Goal: Find specific page/section: Find specific page/section

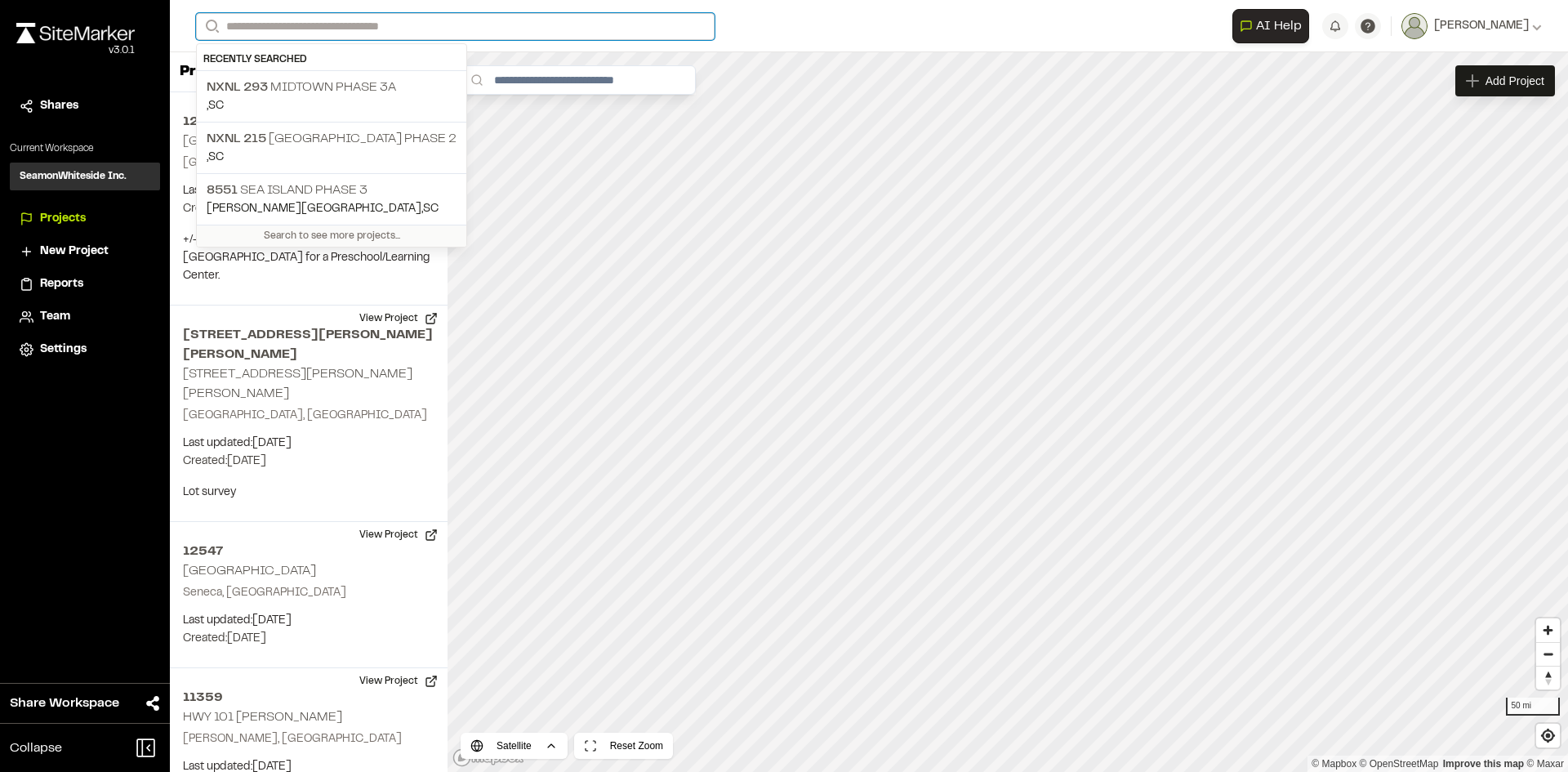
click at [312, 30] on input "Search" at bounding box center [455, 26] width 518 height 27
click at [342, 139] on p "NXNL [STREET_ADDRESS]" at bounding box center [332, 139] width 250 height 20
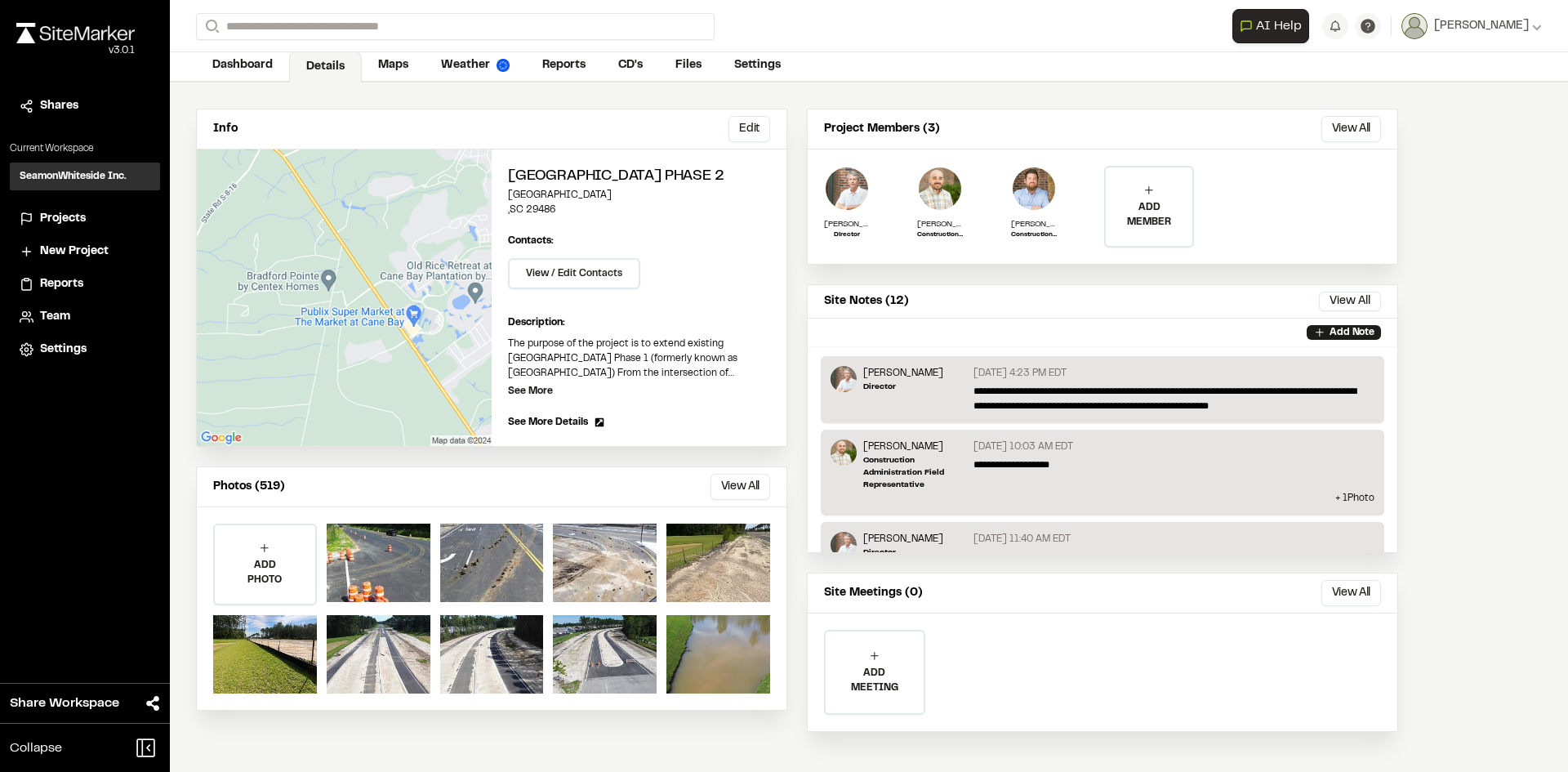
scroll to position [85, 0]
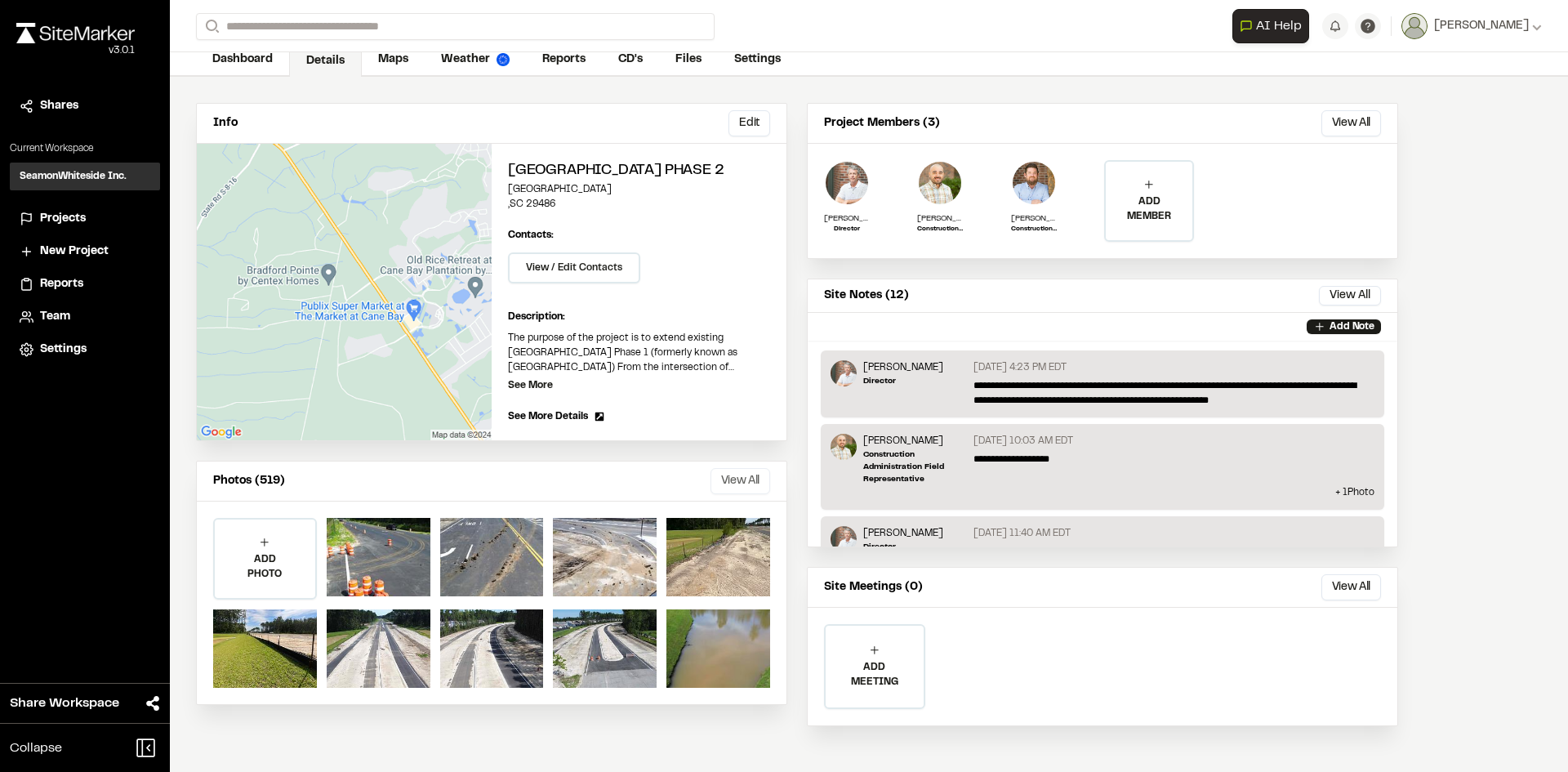
click at [763, 488] on button "View All" at bounding box center [740, 480] width 60 height 26
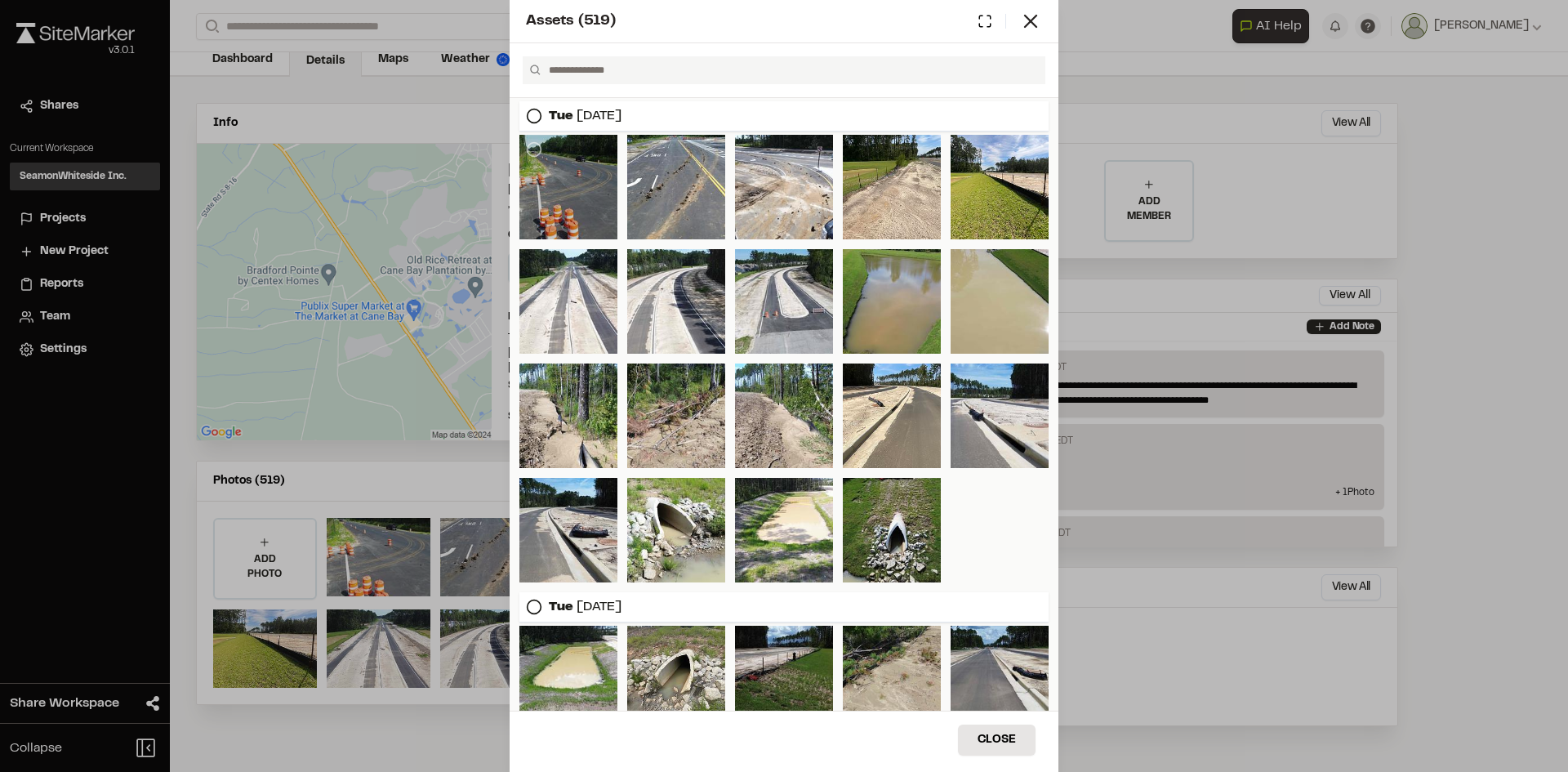
click at [592, 181] on div at bounding box center [568, 186] width 98 height 104
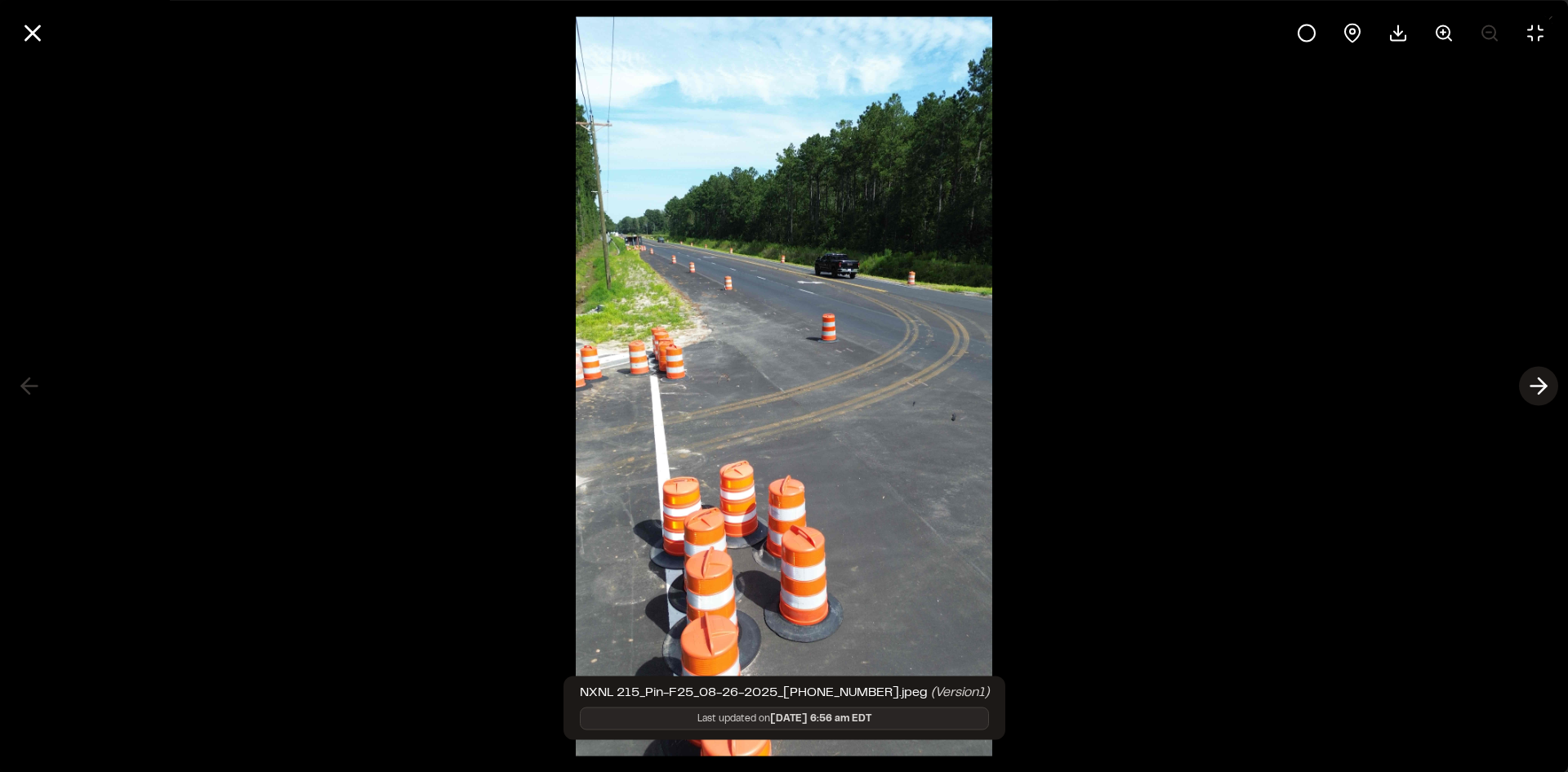
click at [1539, 376] on icon at bounding box center [1538, 386] width 26 height 27
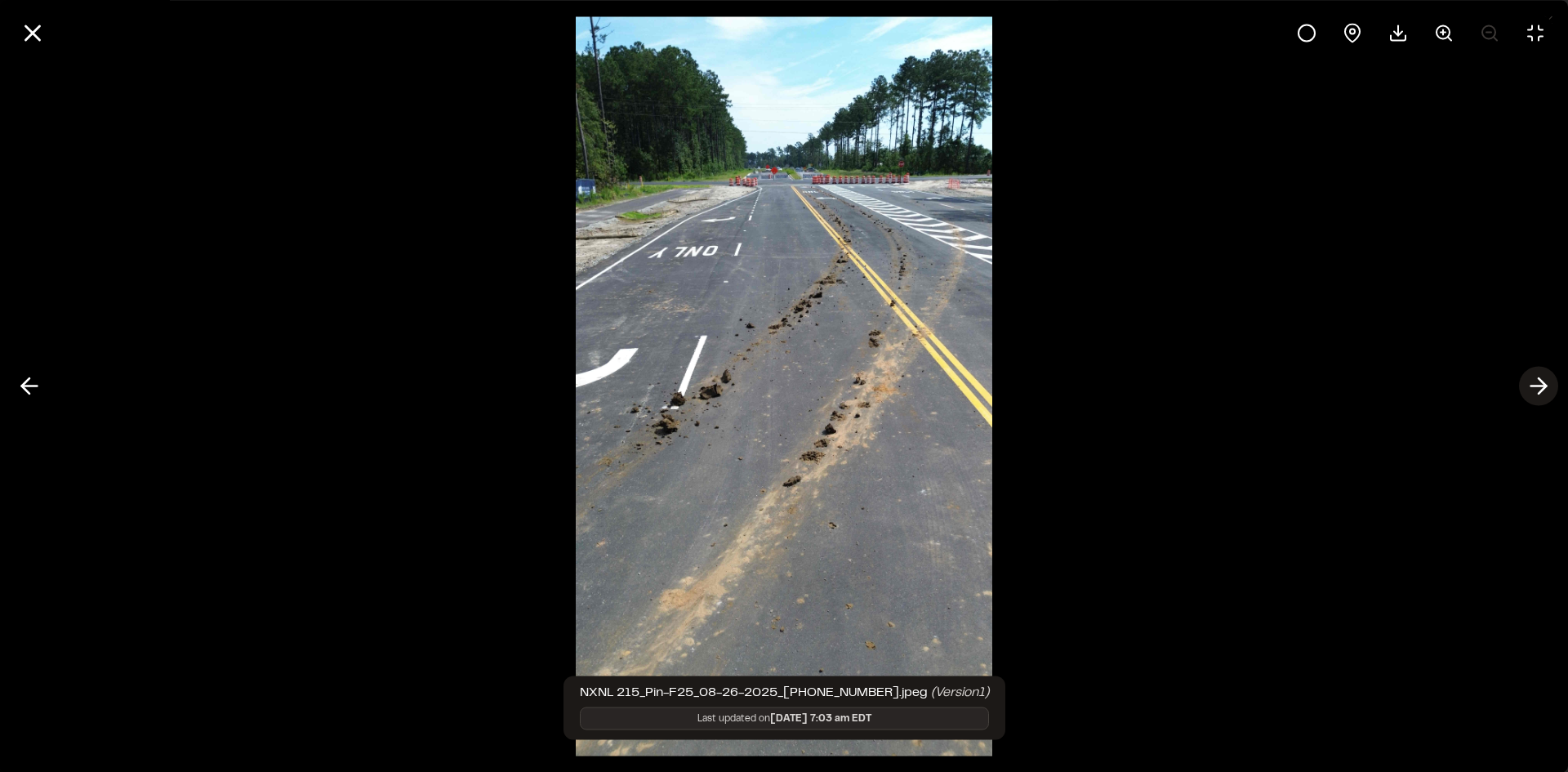
click at [1537, 386] on line at bounding box center [1539, 386] width 16 height 0
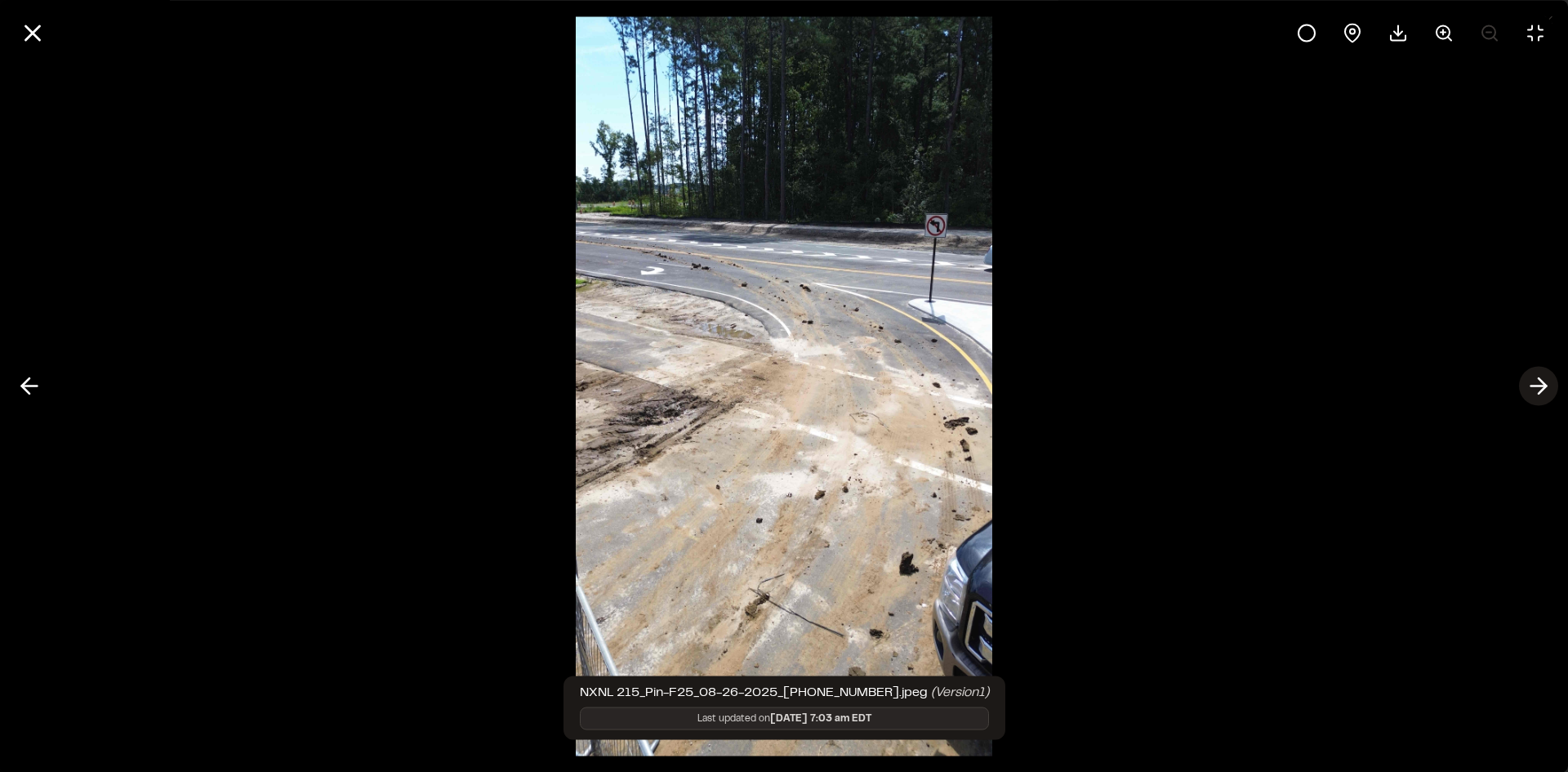
click at [1537, 386] on line at bounding box center [1539, 386] width 16 height 0
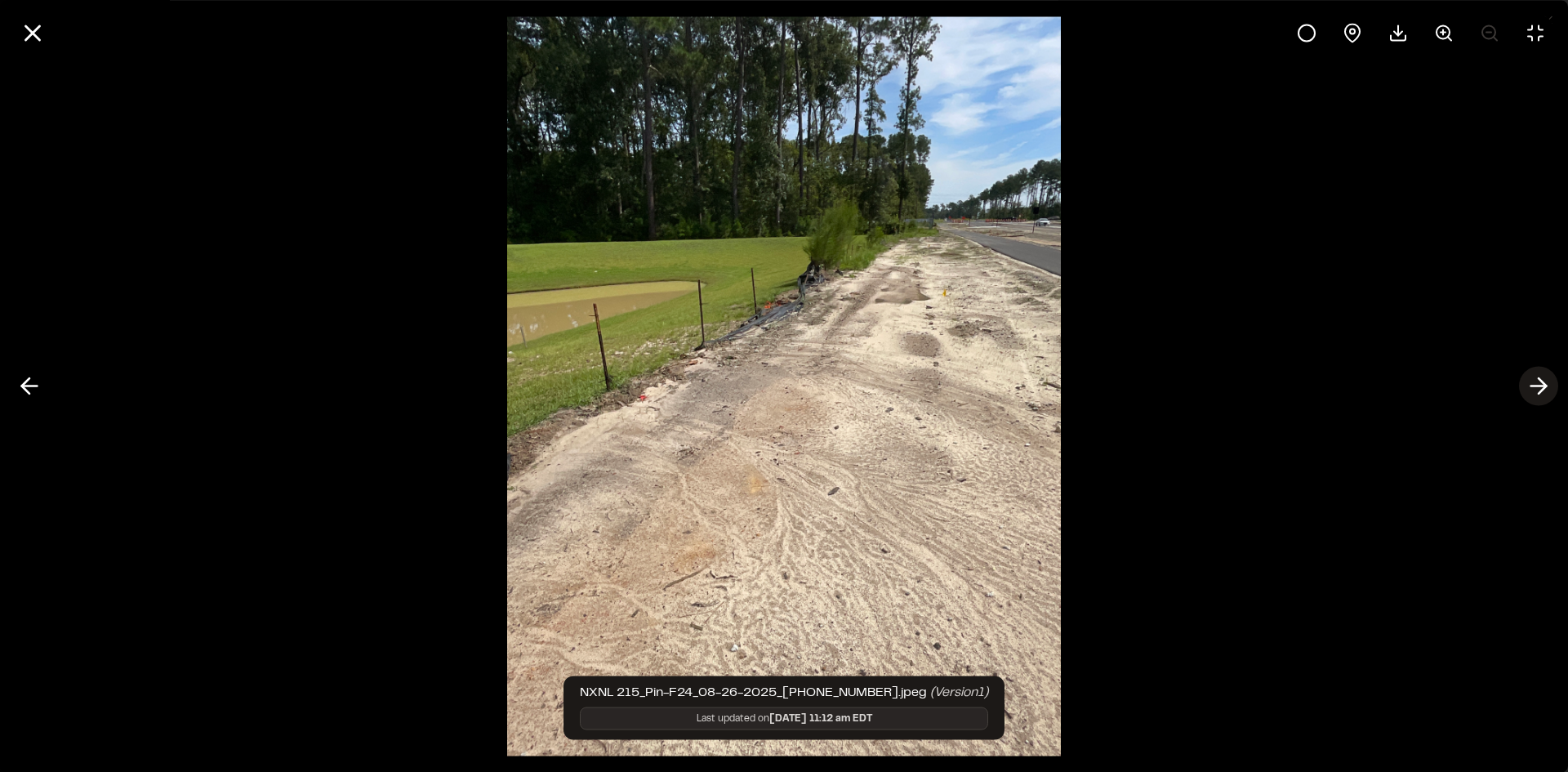
click at [1537, 386] on line at bounding box center [1539, 386] width 16 height 0
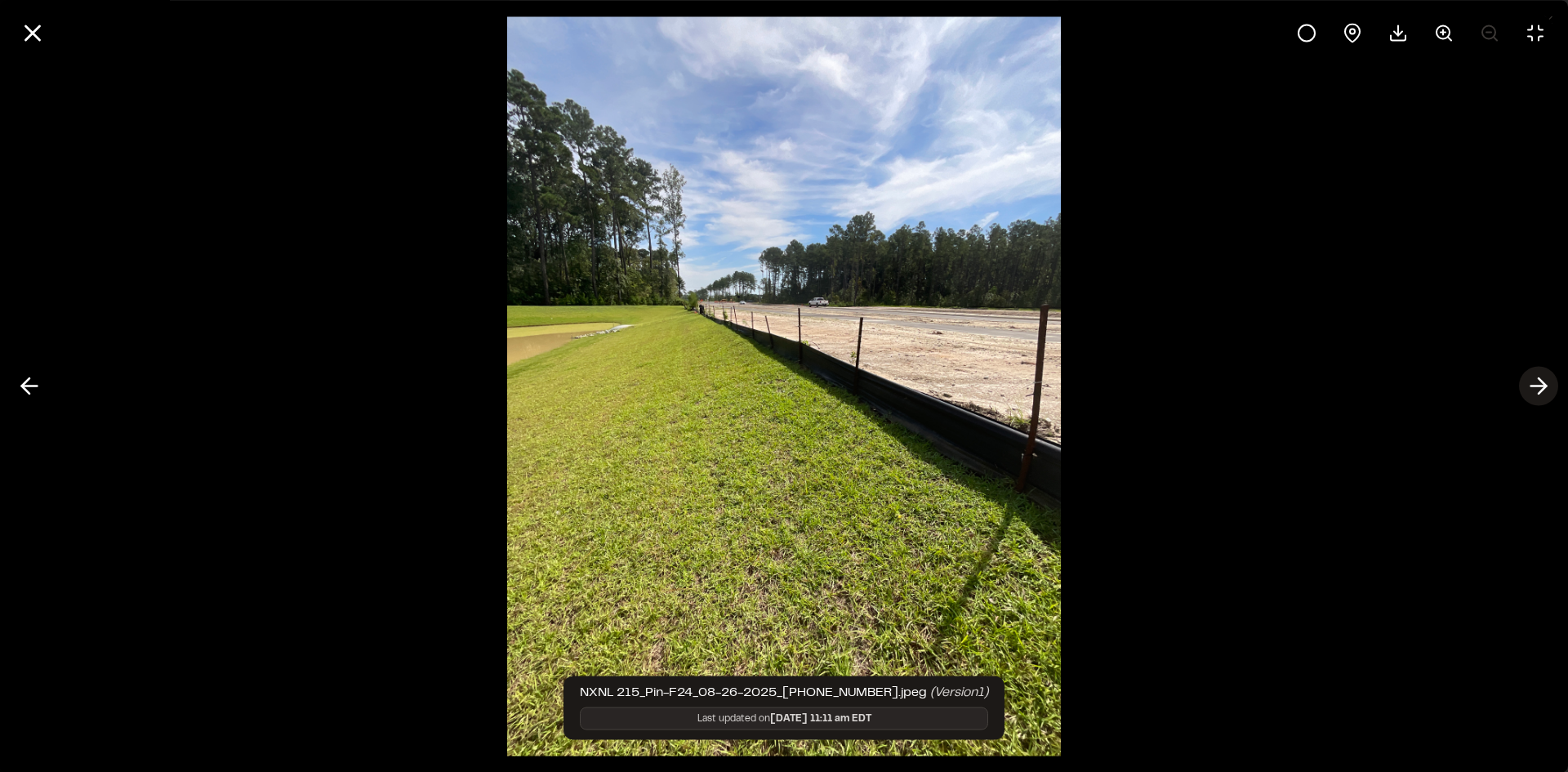
click at [1537, 386] on line at bounding box center [1539, 386] width 16 height 0
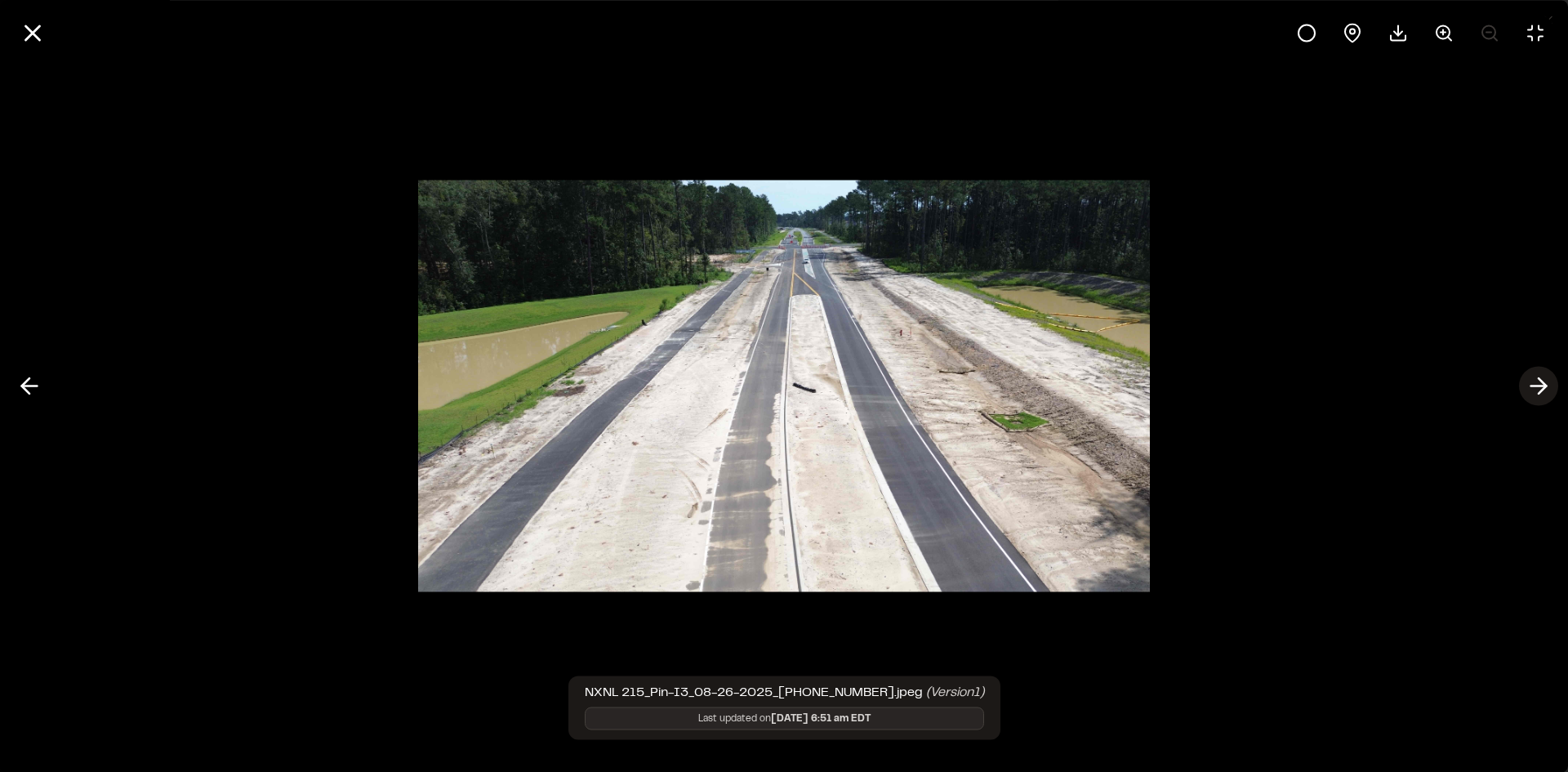
click at [1537, 386] on line at bounding box center [1539, 386] width 16 height 0
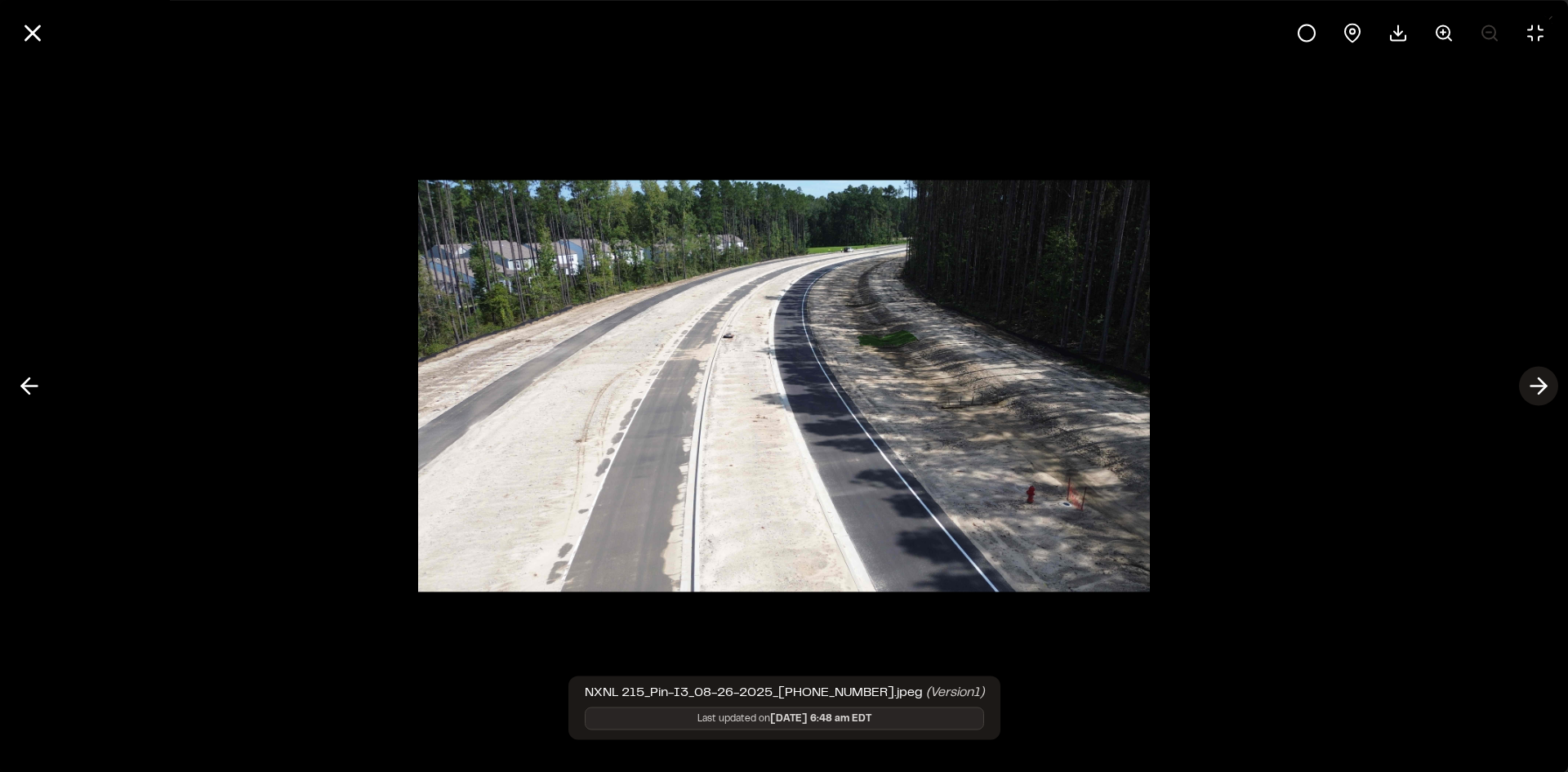
click at [1537, 386] on line at bounding box center [1539, 386] width 16 height 0
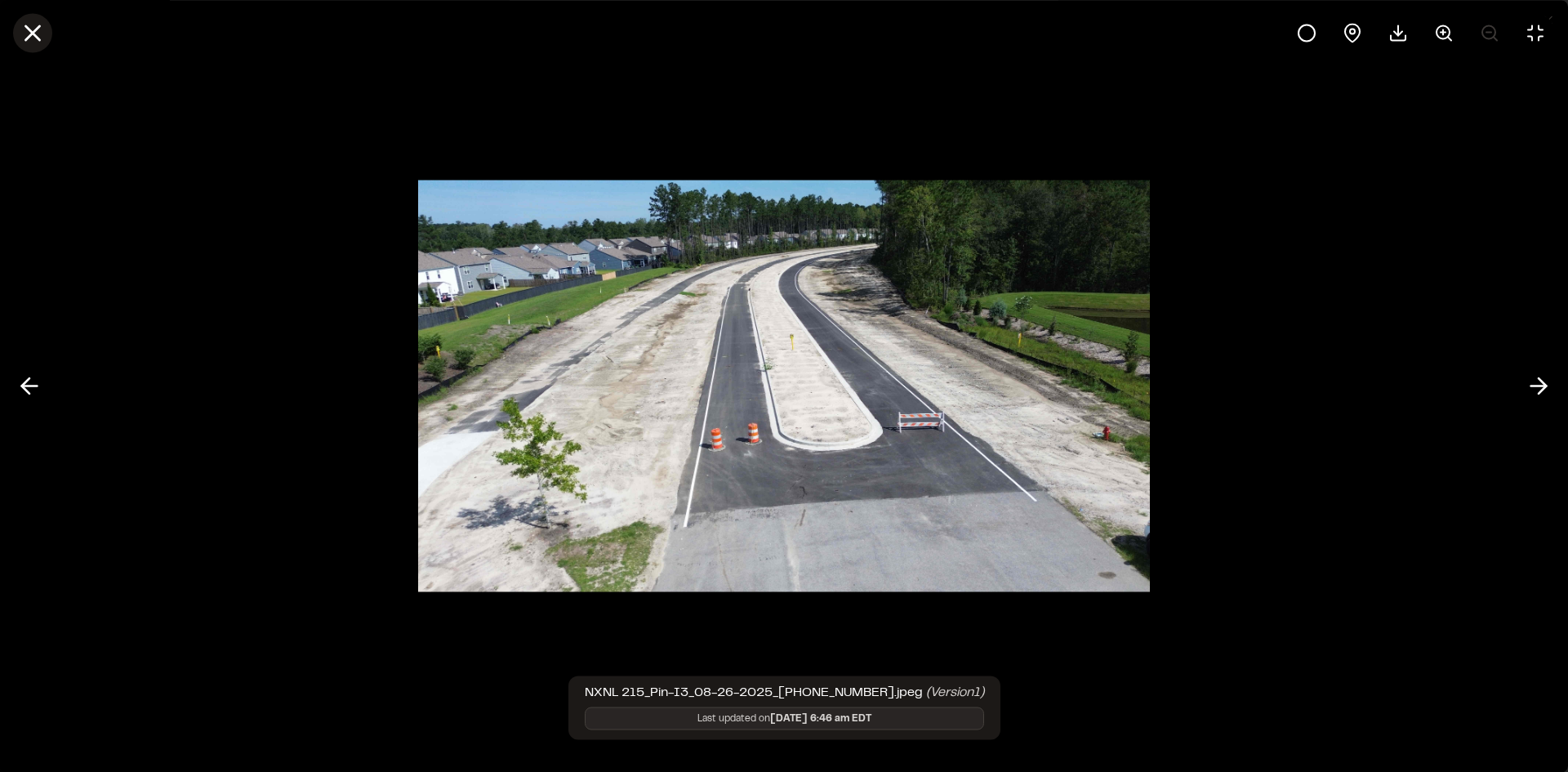
click at [27, 34] on icon at bounding box center [32, 32] width 27 height 27
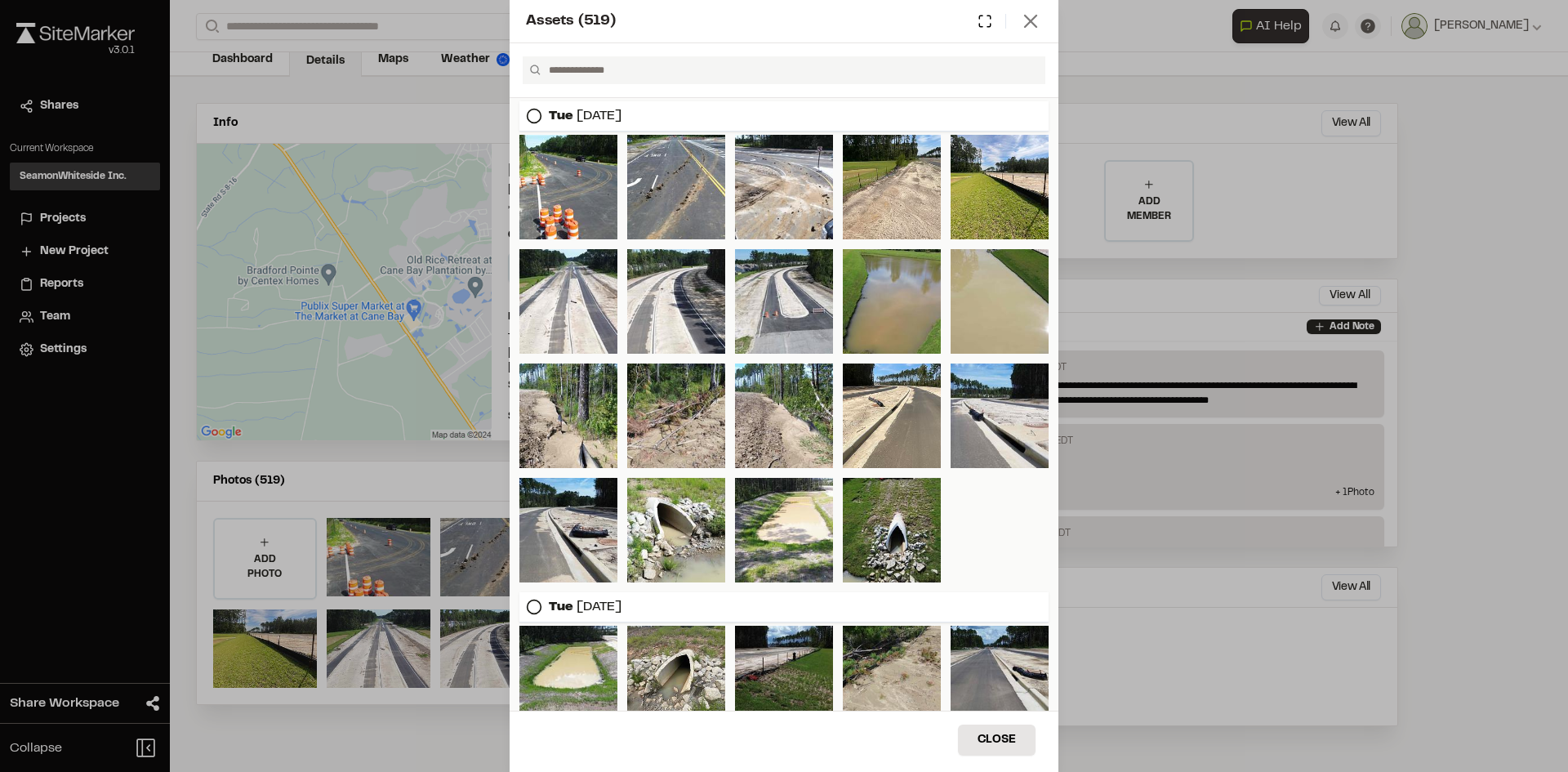
click at [1028, 19] on line at bounding box center [1030, 21] width 12 height 12
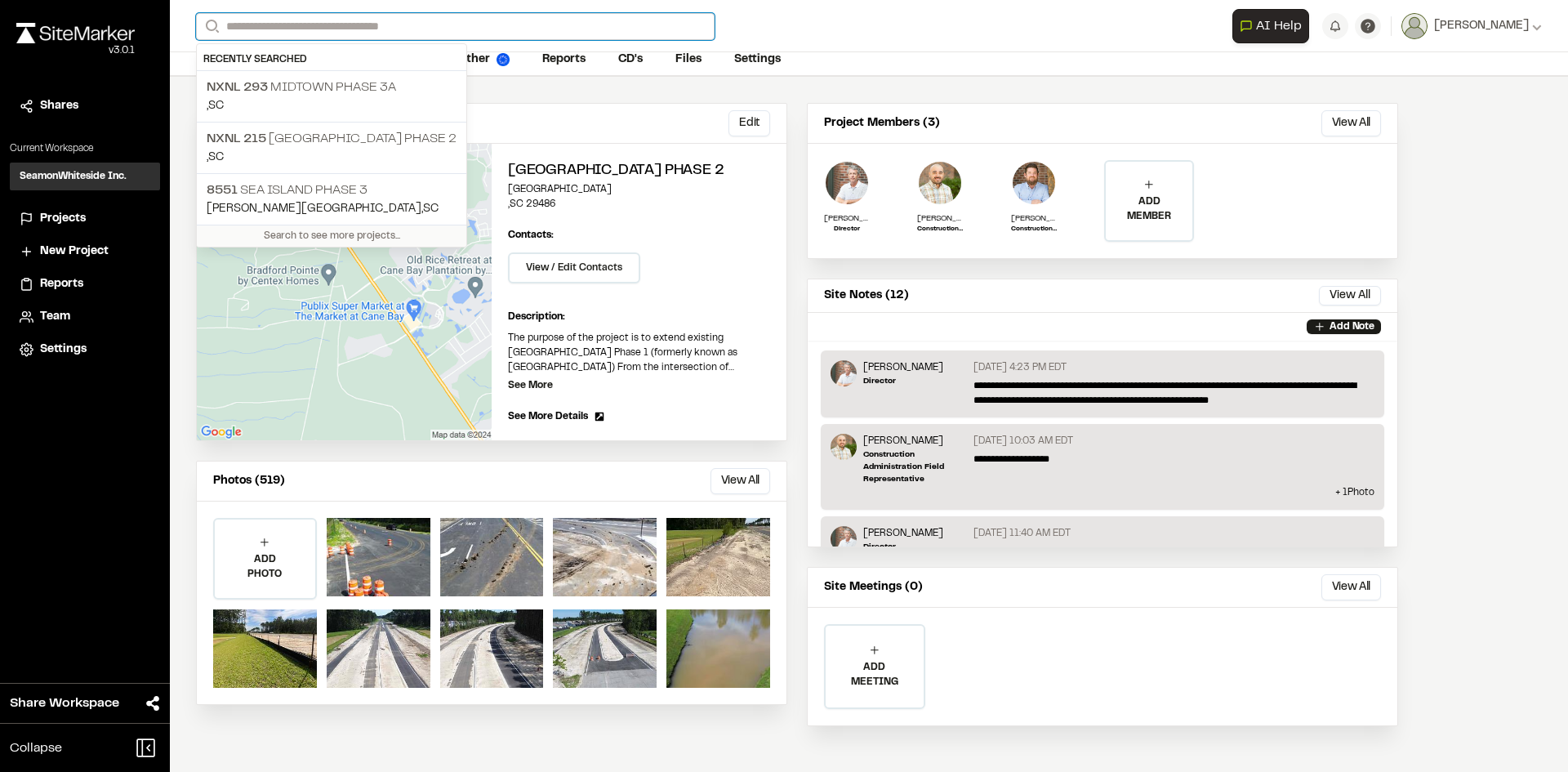
click at [430, 16] on input "Search" at bounding box center [455, 26] width 518 height 27
click at [310, 24] on input "Search" at bounding box center [455, 26] width 518 height 27
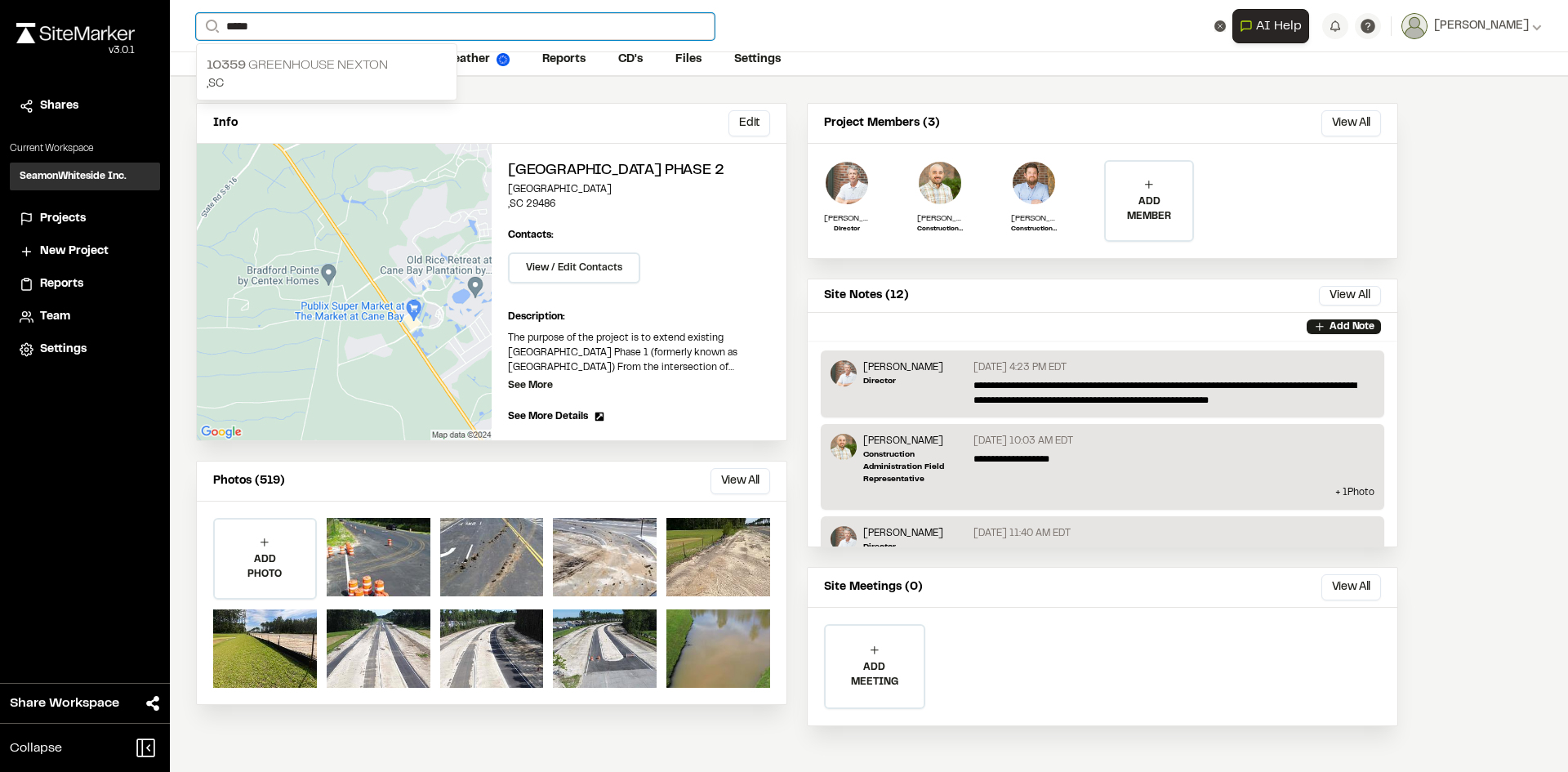
type input "*****"
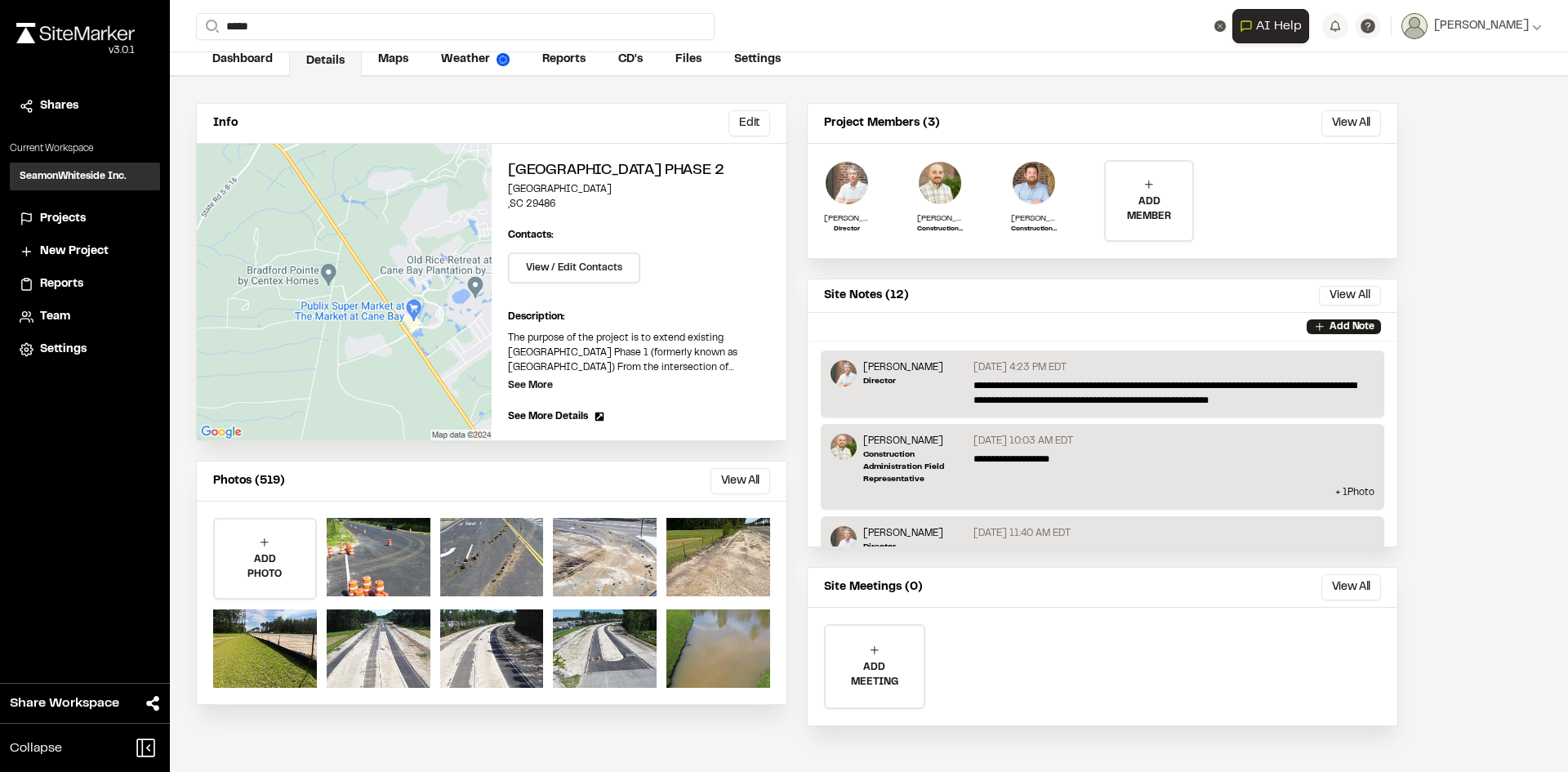
click at [253, 77] on p ", [GEOGRAPHIC_DATA]" at bounding box center [327, 84] width 240 height 18
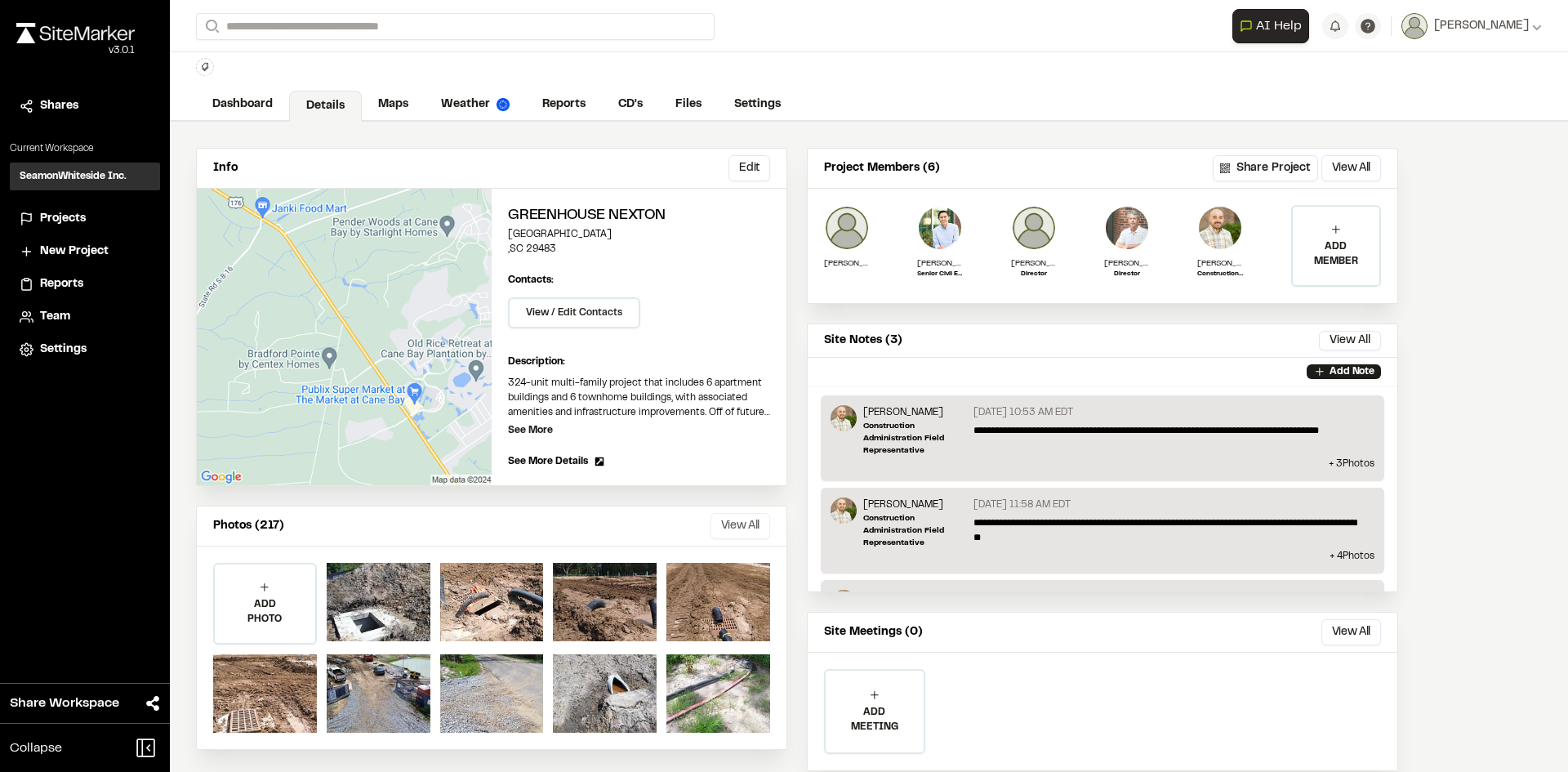
scroll to position [85, 0]
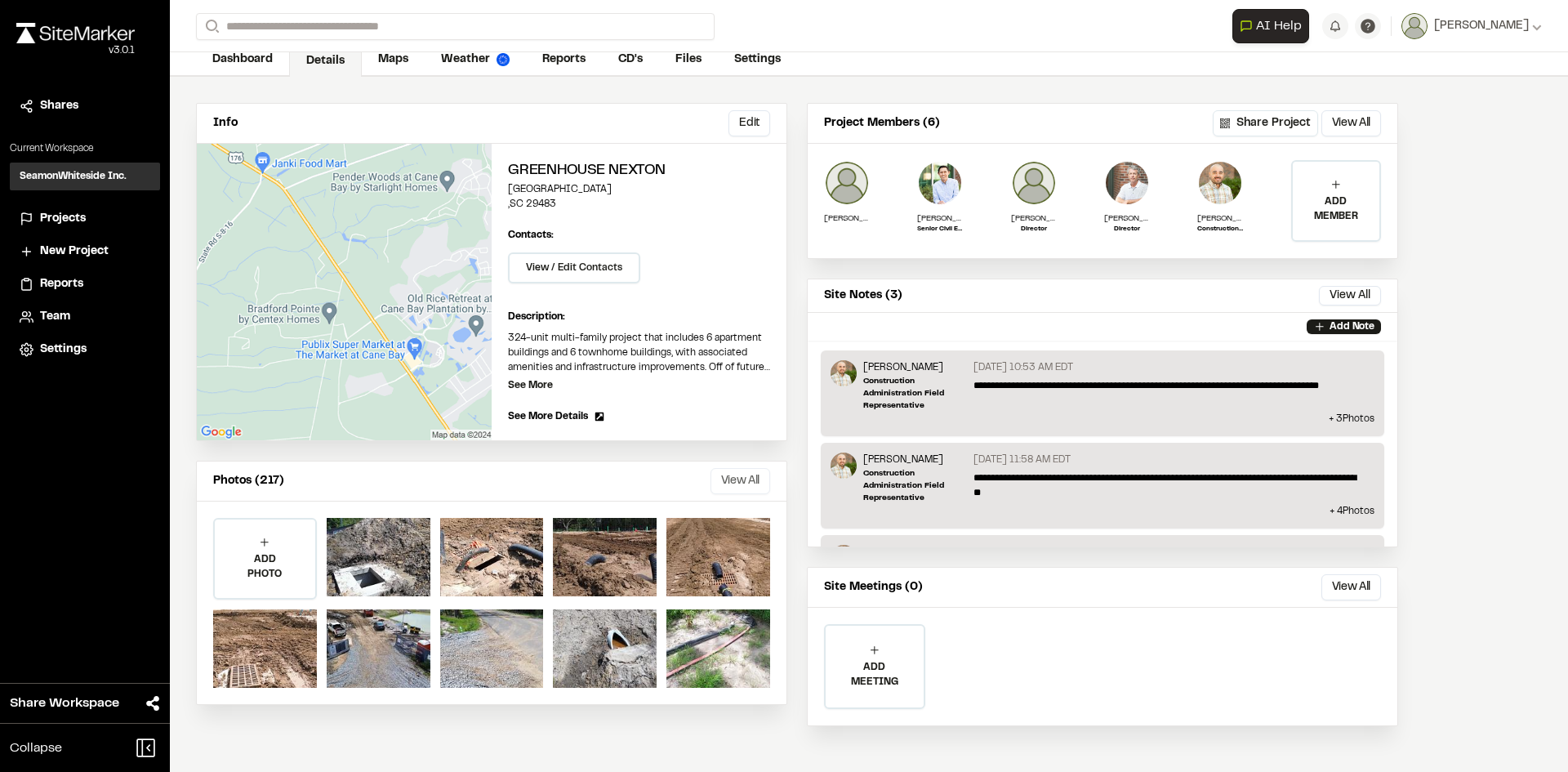
click at [739, 483] on button "View All" at bounding box center [740, 480] width 60 height 26
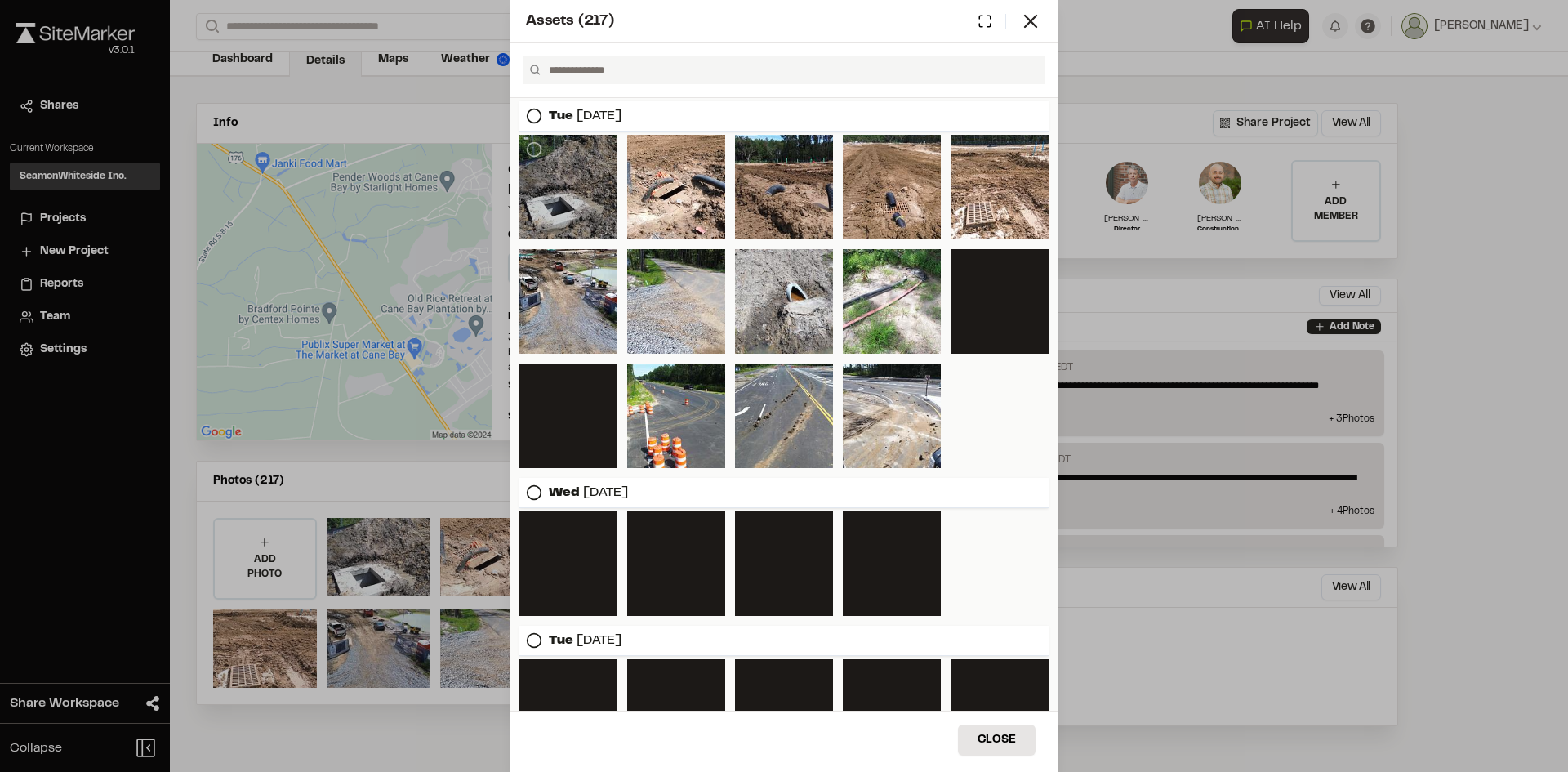
click at [567, 188] on div at bounding box center [568, 186] width 98 height 104
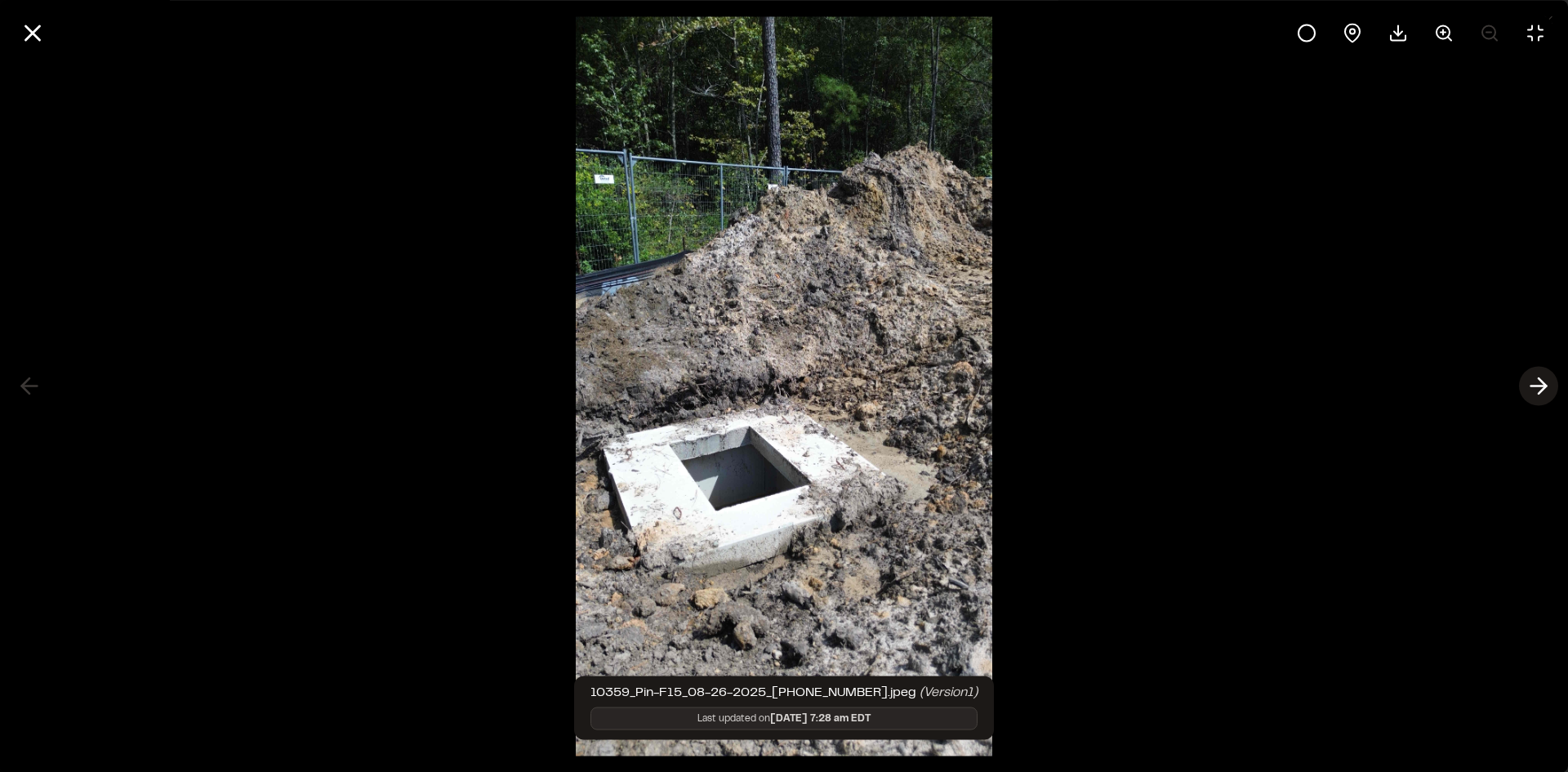
click at [1545, 383] on icon at bounding box center [1538, 386] width 26 height 27
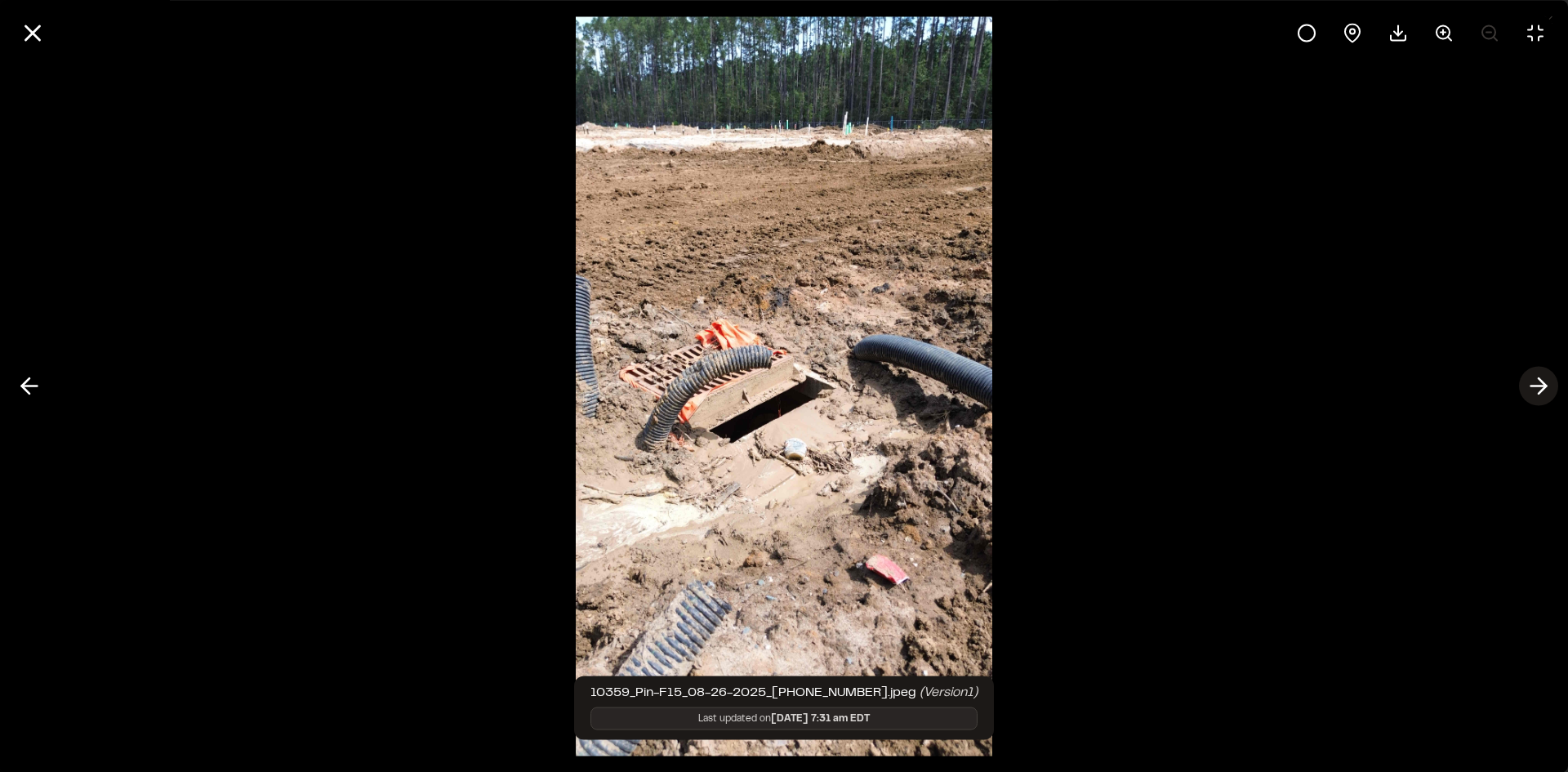
click at [1544, 384] on polyline at bounding box center [1543, 386] width 8 height 16
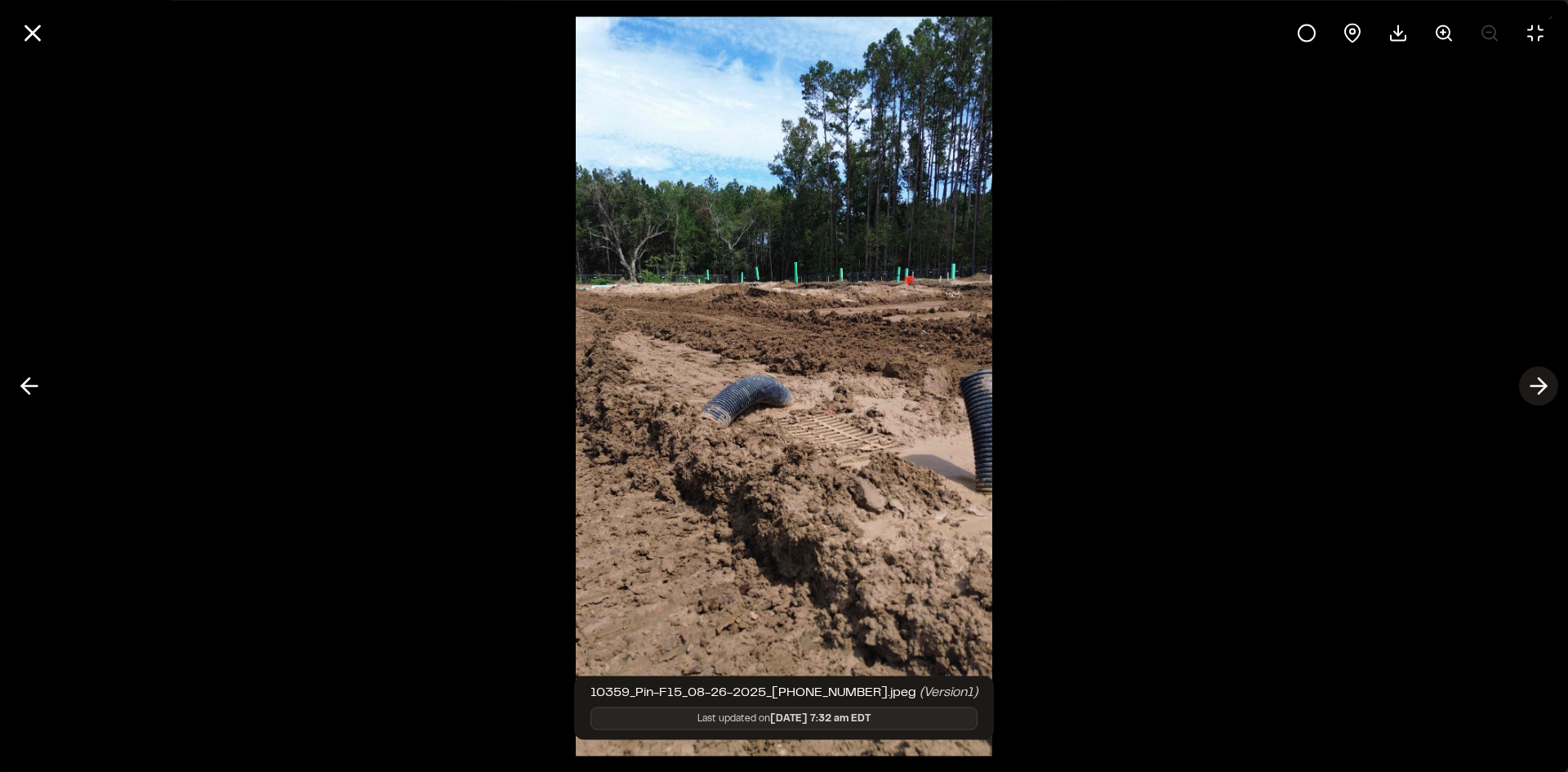
click at [1544, 384] on polyline at bounding box center [1543, 386] width 8 height 16
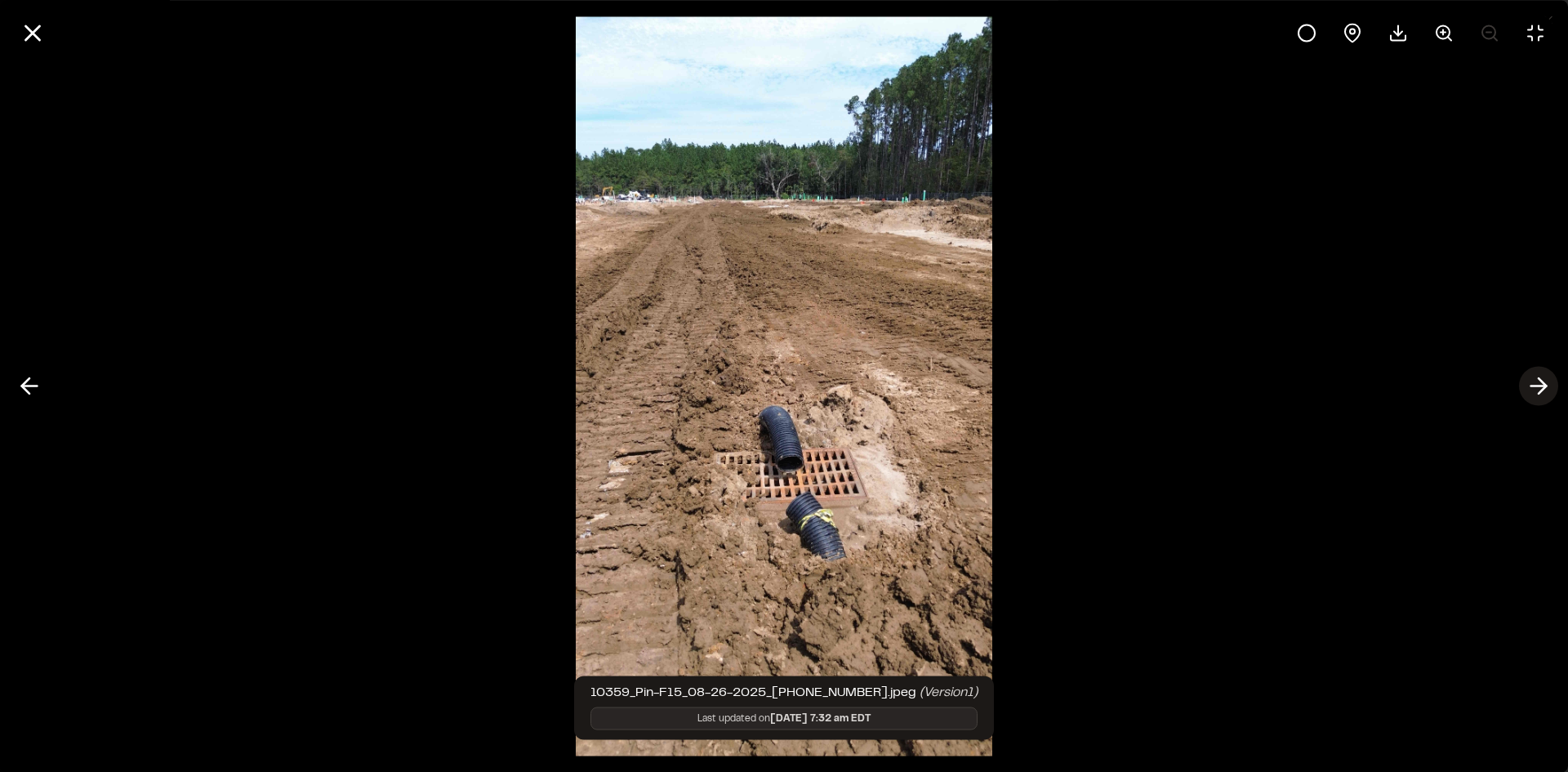
click at [1544, 384] on polyline at bounding box center [1543, 386] width 8 height 16
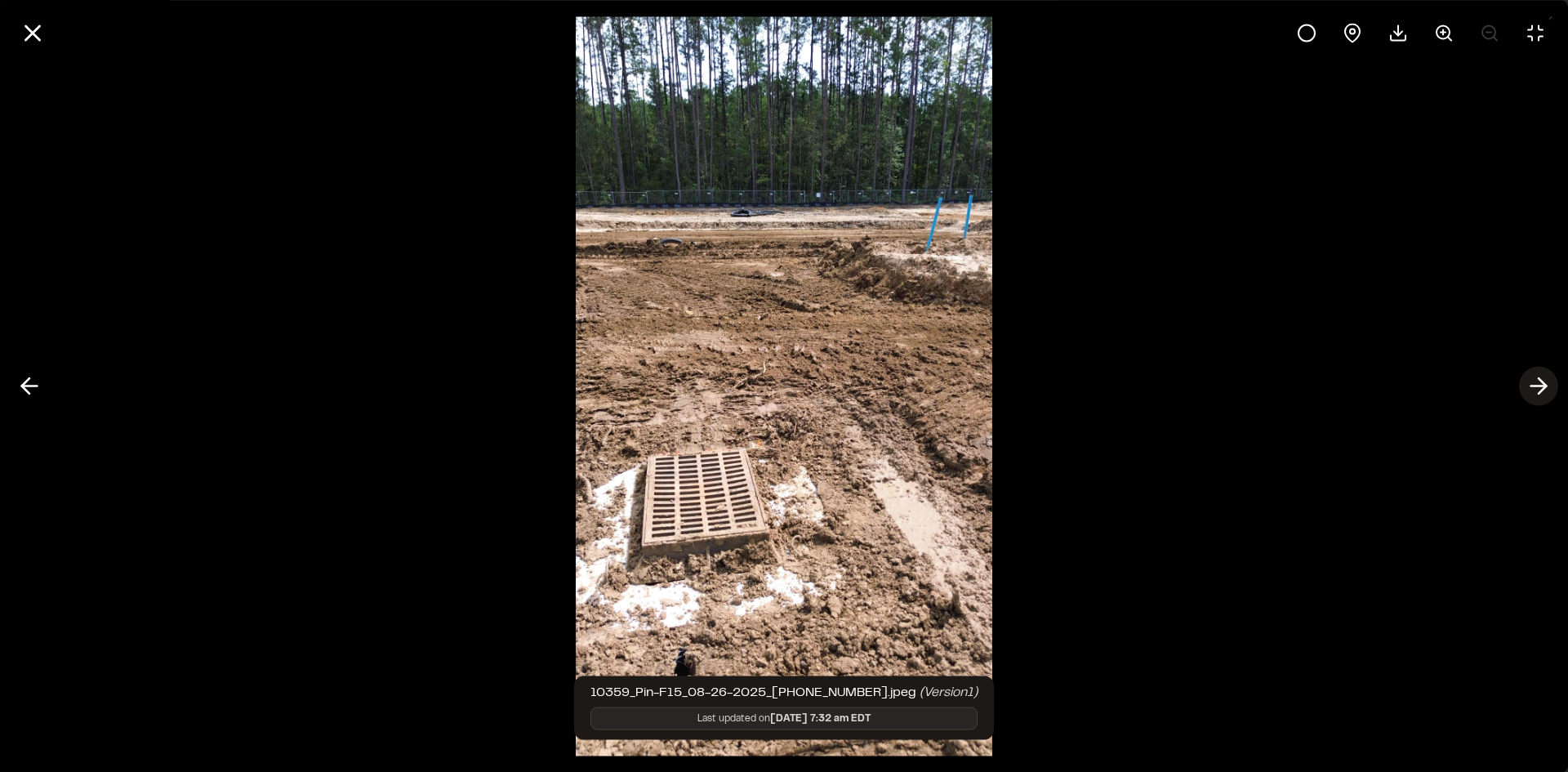
click at [1544, 384] on polyline at bounding box center [1543, 386] width 8 height 16
